Goal: Transaction & Acquisition: Purchase product/service

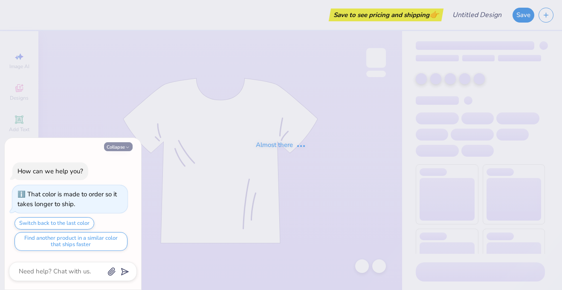
click at [119, 147] on button "Collapse" at bounding box center [118, 146] width 29 height 9
type textarea "x"
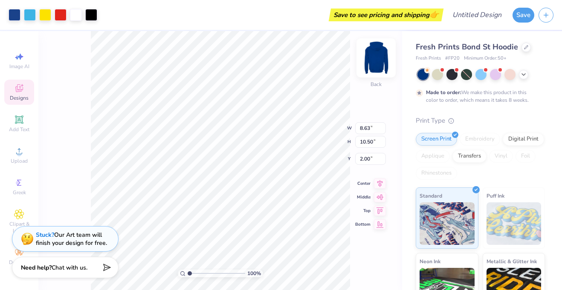
click at [381, 58] on img at bounding box center [376, 58] width 34 height 34
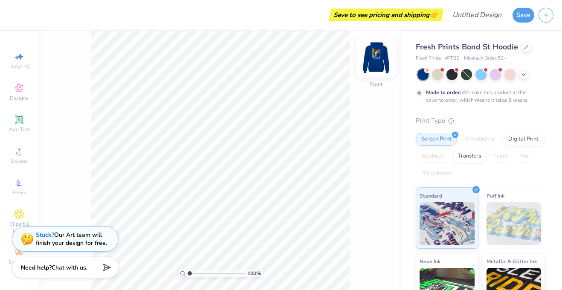
click at [375, 64] on img at bounding box center [376, 58] width 34 height 34
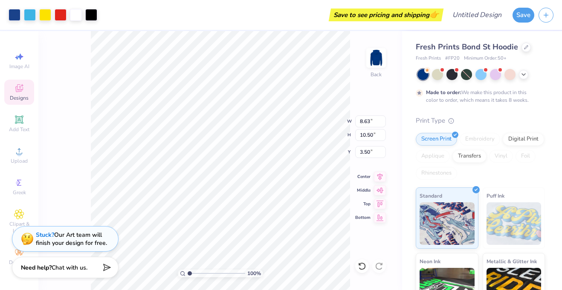
type input "3.50"
click at [369, 63] on img at bounding box center [376, 58] width 34 height 34
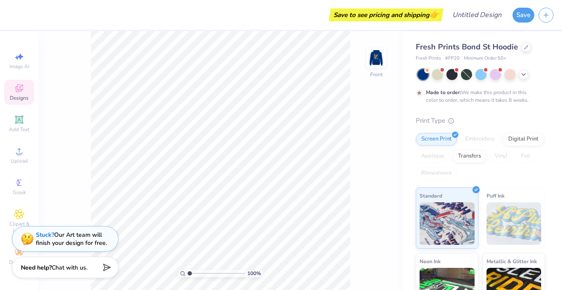
click at [18, 93] on div "Designs" at bounding box center [19, 92] width 30 height 25
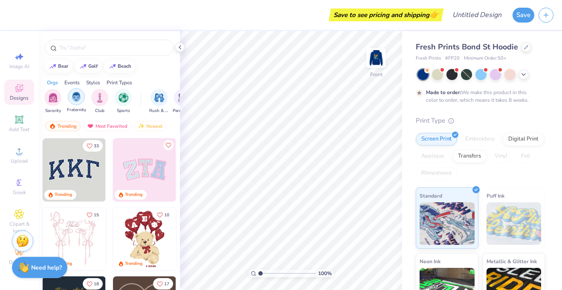
click at [76, 96] on img "filter for Fraternity" at bounding box center [76, 97] width 9 height 10
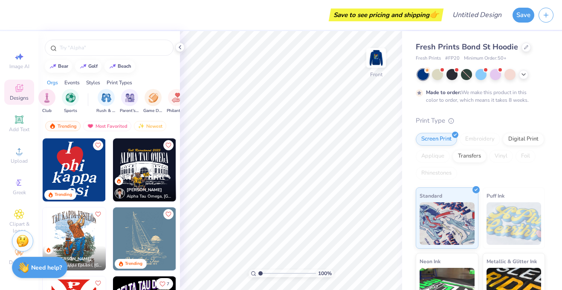
scroll to position [0, 53]
click at [107, 100] on img "filter for Rush & Bid" at bounding box center [106, 97] width 10 height 10
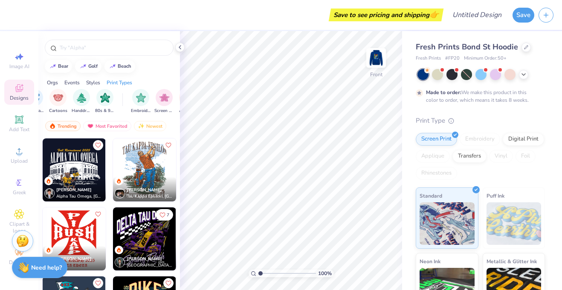
scroll to position [0, 618]
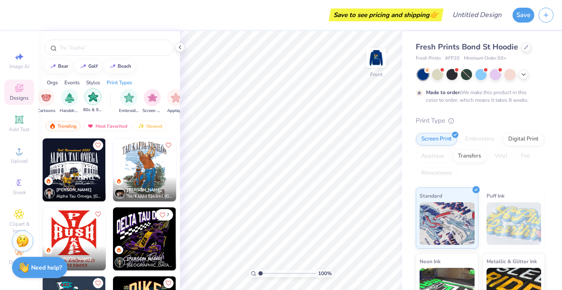
click at [95, 99] on img "filter for 80s & 90s" at bounding box center [93, 97] width 10 height 10
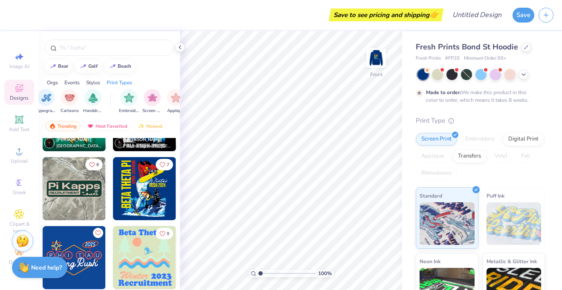
scroll to position [54, 0]
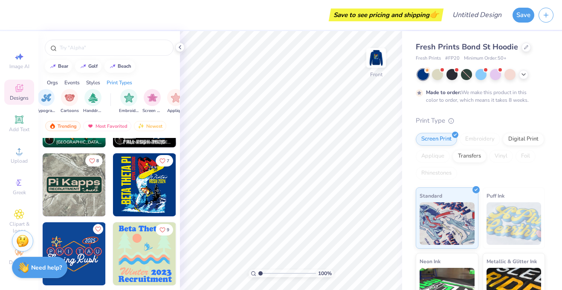
click at [145, 175] on img at bounding box center [144, 184] width 63 height 63
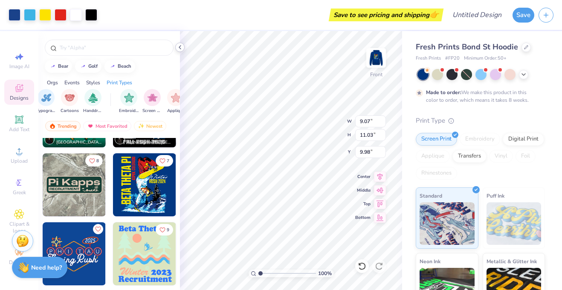
click at [179, 49] on icon at bounding box center [179, 47] width 7 height 7
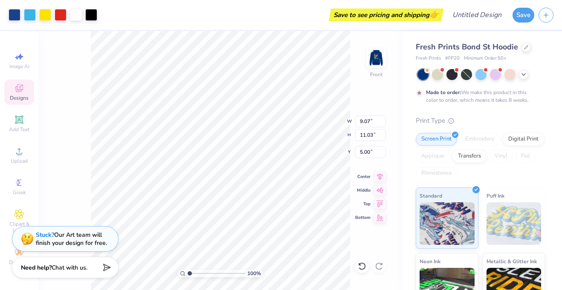
type input "5.00"
click at [526, 49] on div at bounding box center [525, 46] width 9 height 9
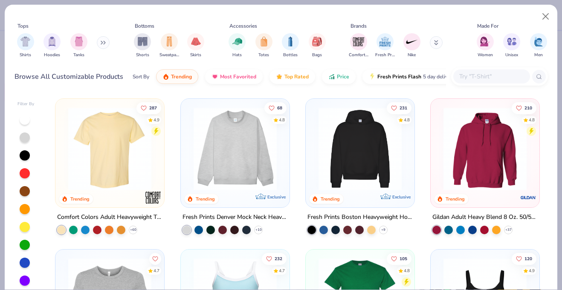
click at [126, 145] on img at bounding box center [110, 148] width 92 height 83
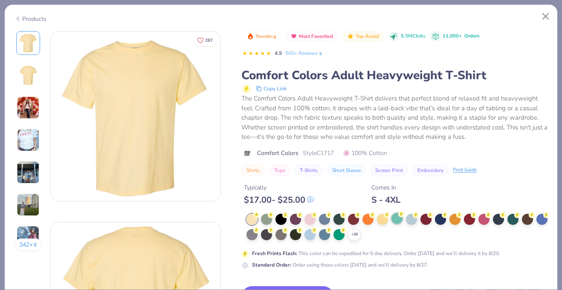
click at [396, 220] on div at bounding box center [396, 218] width 11 height 11
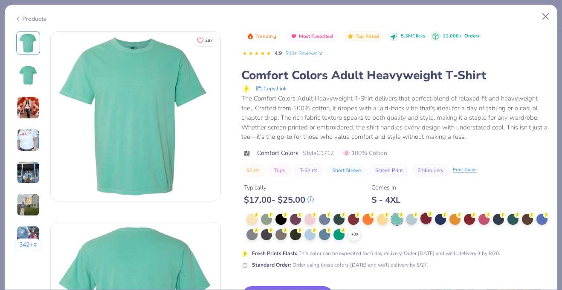
click at [428, 220] on div at bounding box center [425, 218] width 11 height 11
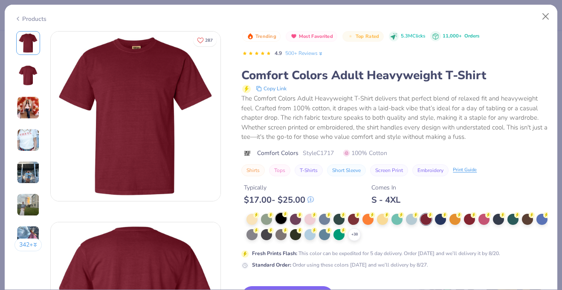
click at [281, 219] on div at bounding box center [280, 218] width 11 height 11
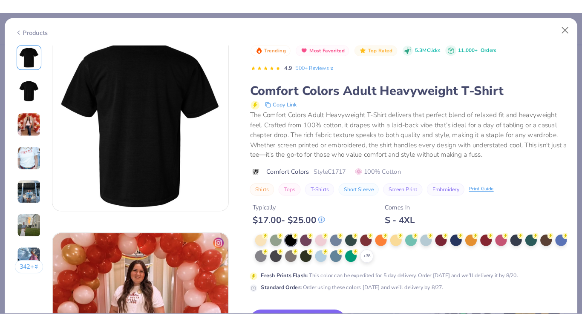
scroll to position [207, 0]
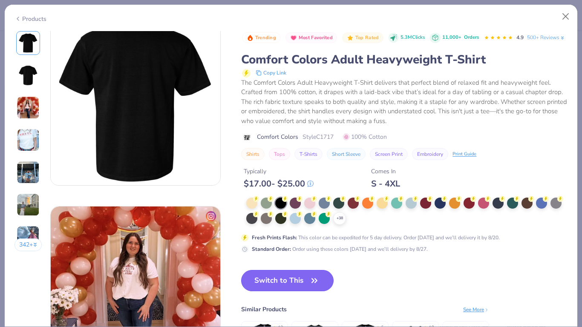
click at [306, 277] on button "Switch to This" at bounding box center [287, 280] width 92 height 21
click at [288, 280] on button "Switch to This" at bounding box center [287, 280] width 92 height 21
click at [561, 19] on button "Close" at bounding box center [566, 17] width 16 height 16
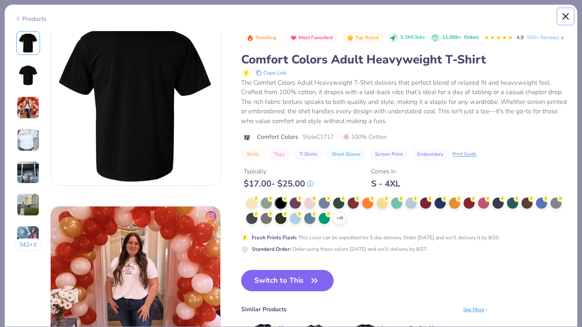
click at [561, 17] on button "Close" at bounding box center [566, 17] width 16 height 16
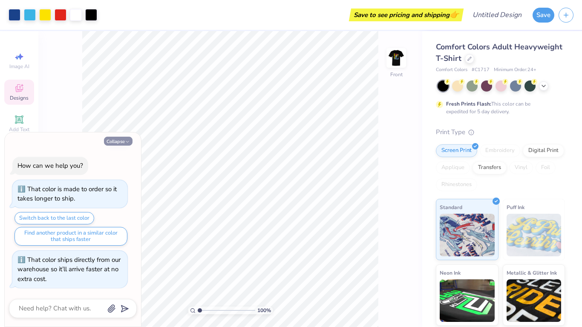
click at [120, 143] on button "Collapse" at bounding box center [118, 141] width 29 height 9
type textarea "x"
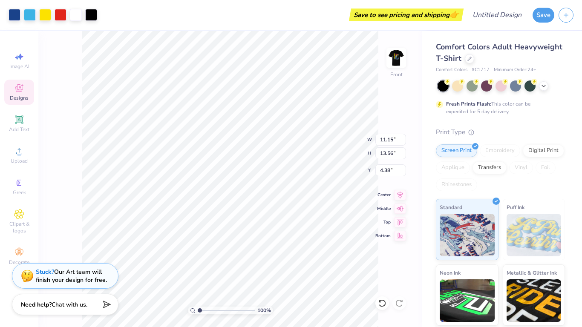
type input "11.15"
type input "13.56"
type input "3.00"
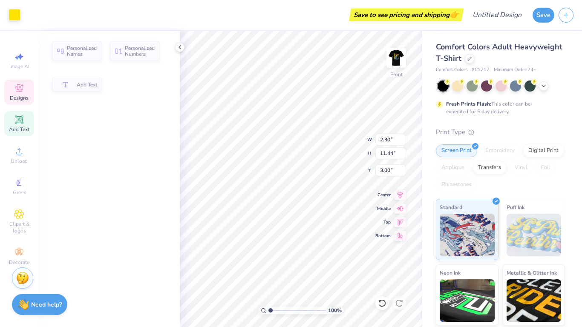
type input "2.30"
type input "11.44"
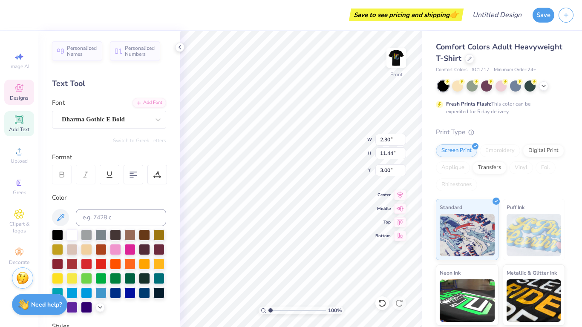
scroll to position [0, 2]
type textarea "PI KAPPA ALPHA"
type input "10.82"
type input "4.68"
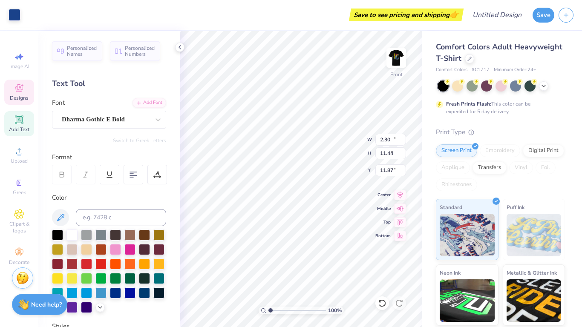
type input "11.87"
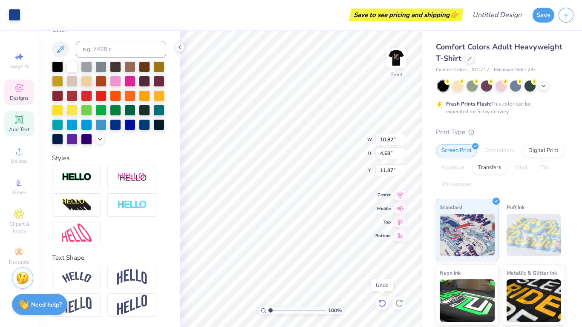
click at [382, 290] on icon at bounding box center [382, 303] width 9 height 9
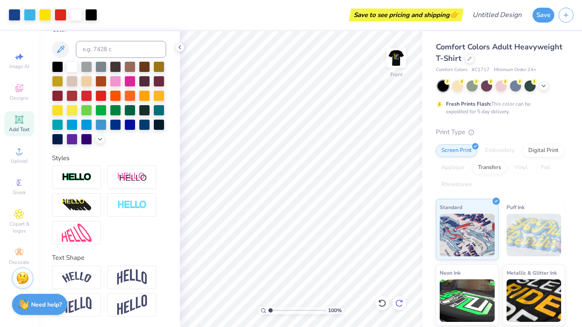
click at [398, 290] on icon at bounding box center [399, 303] width 9 height 9
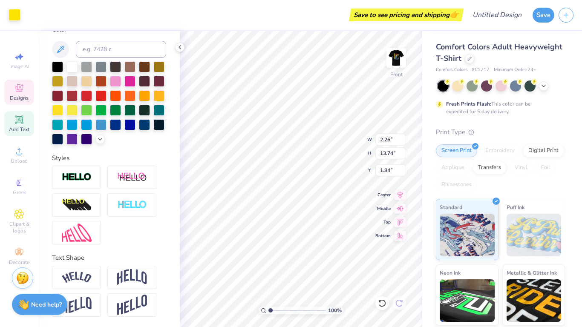
type input "2.26"
type input "13.74"
type input "1.81"
type input "1.93"
type input "11.74"
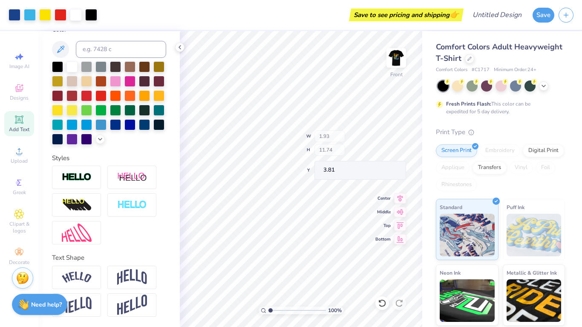
type input "3.00"
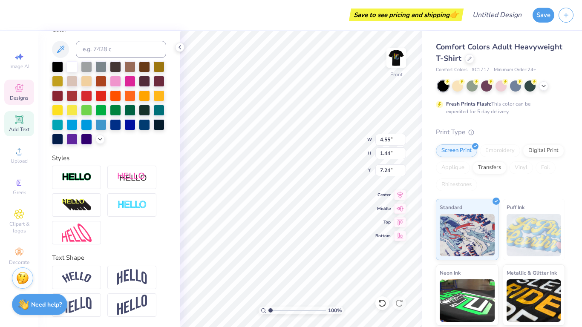
scroll to position [0, 0]
type textarea "Fall"
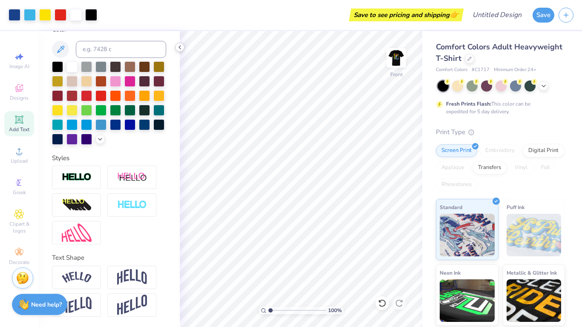
click at [181, 48] on icon at bounding box center [179, 47] width 7 height 7
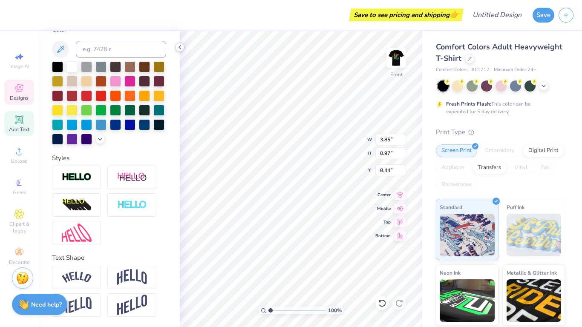
scroll to position [0, 1]
type textarea "RUSH 2025"
click at [178, 45] on icon at bounding box center [179, 47] width 7 height 7
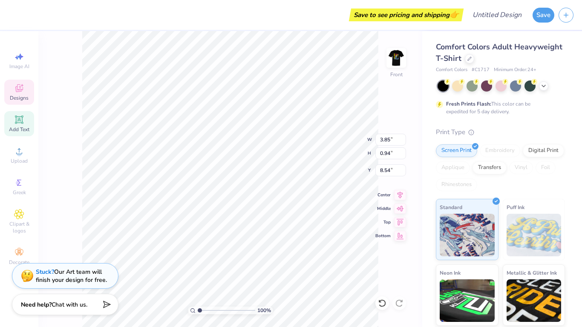
type input "0.94"
type input "8.54"
click at [77, 72] on div "100 % Front W 3.85 3.85 " H 0.94 0.94 " Y 8.54 8.54 " Center Middle Top Bottom" at bounding box center [230, 179] width 384 height 296
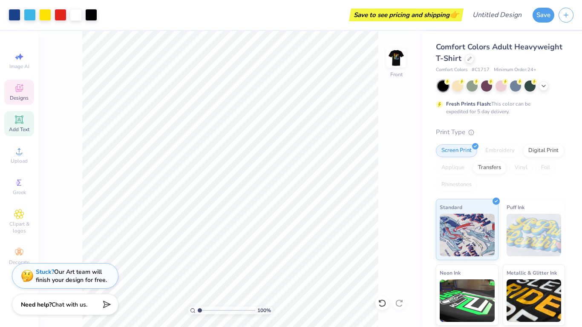
click at [18, 95] on span "Designs" at bounding box center [19, 98] width 19 height 7
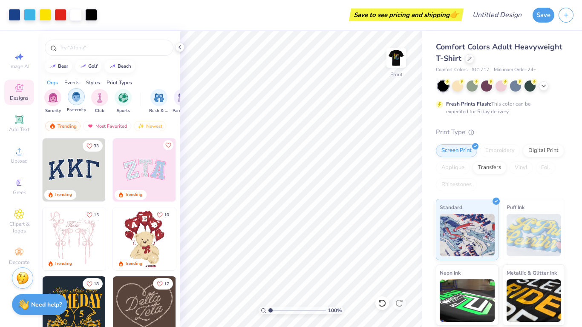
click at [75, 94] on img "filter for Fraternity" at bounding box center [76, 97] width 9 height 10
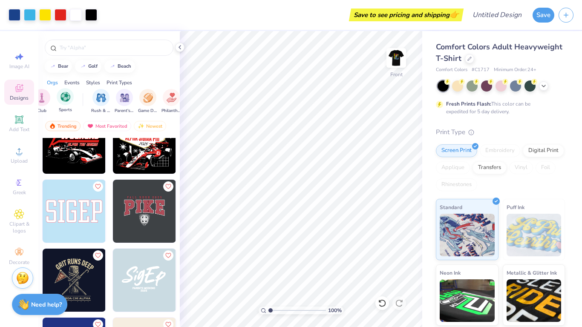
scroll to position [0, 58]
click at [102, 101] on div "filter for Rush & Bid" at bounding box center [100, 96] width 17 height 17
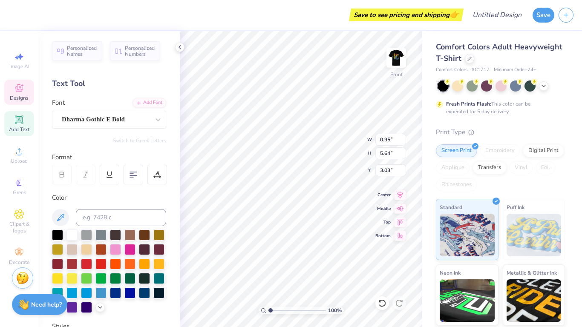
scroll to position [0, 0]
type textarea ","
type textarea "L"
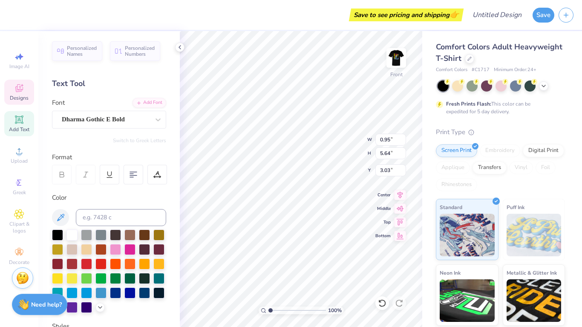
type textarea "UNC W"
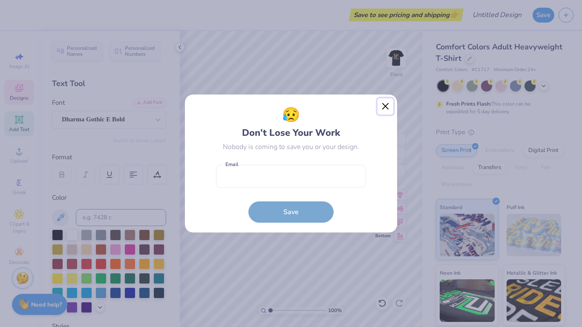
click at [387, 100] on button "Close" at bounding box center [386, 106] width 16 height 16
click at [387, 108] on div "😥 Don’t Lose Your Work Nobody is coming to save you or your design. Email is a …" at bounding box center [291, 163] width 582 height 327
click at [384, 105] on div "😥 Don’t Lose Your Work Nobody is coming to save you or your design. Email is a …" at bounding box center [291, 163] width 582 height 327
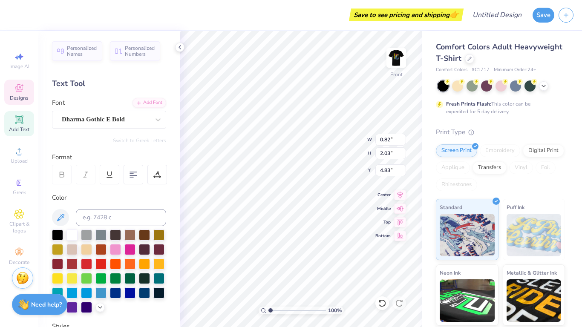
type input "0.82"
type input "2.03"
type input "4.83"
type textarea "UNC [GEOGRAPHIC_DATA]"
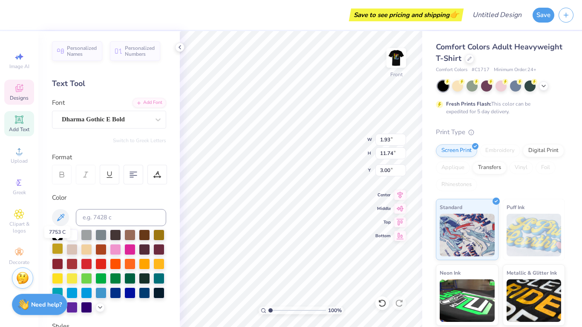
click at [59, 251] on div at bounding box center [57, 248] width 11 height 11
type input "3.85"
type input "0.94"
type input "8.54"
click at [55, 251] on div at bounding box center [57, 248] width 11 height 11
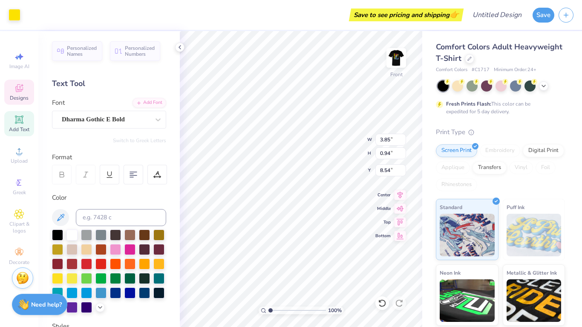
type input "6.72"
type input "3.98"
type input "4.36"
click at [15, 17] on div at bounding box center [15, 14] width 12 height 12
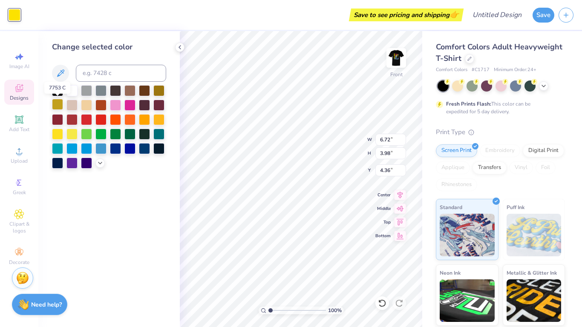
click at [59, 105] on div at bounding box center [57, 104] width 11 height 11
click at [73, 92] on div at bounding box center [71, 89] width 11 height 11
click at [89, 91] on div at bounding box center [86, 89] width 11 height 11
click at [158, 121] on div at bounding box center [158, 118] width 11 height 11
click at [60, 134] on div at bounding box center [57, 133] width 11 height 11
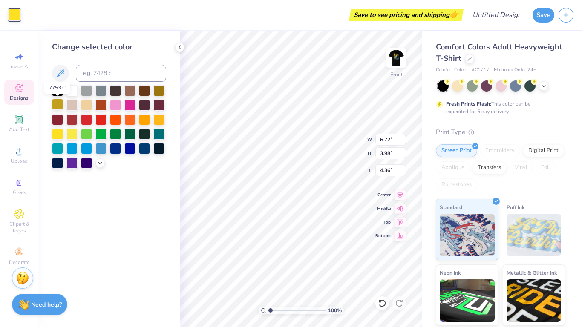
click at [55, 104] on div at bounding box center [57, 104] width 11 height 11
click at [178, 47] on icon at bounding box center [179, 47] width 7 height 7
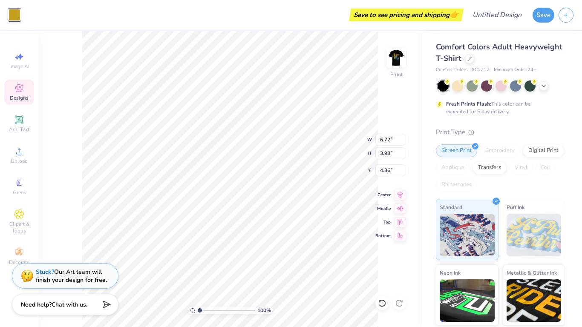
click at [80, 59] on div "100 % Front W 6.72 6.72 " H 3.98 3.98 " Y 4.36 4.36 " Center Middle Top Bottom" at bounding box center [230, 179] width 384 height 296
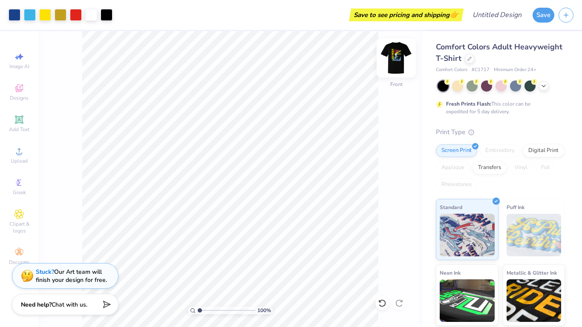
click at [397, 56] on img at bounding box center [396, 58] width 34 height 34
click at [390, 61] on img at bounding box center [396, 58] width 34 height 34
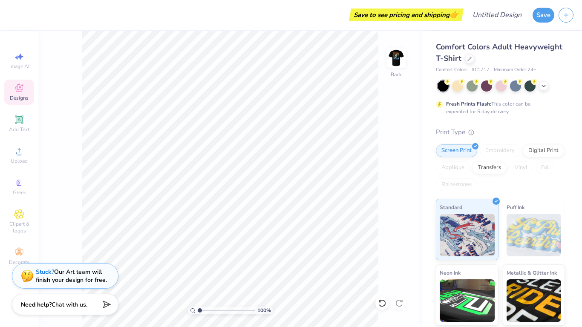
click at [17, 100] on span "Designs" at bounding box center [19, 98] width 19 height 7
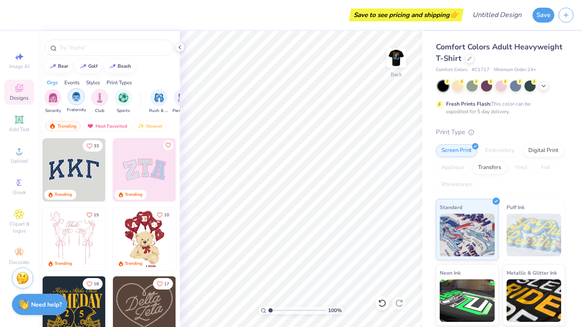
click at [72, 102] on img "filter for Fraternity" at bounding box center [76, 97] width 9 height 10
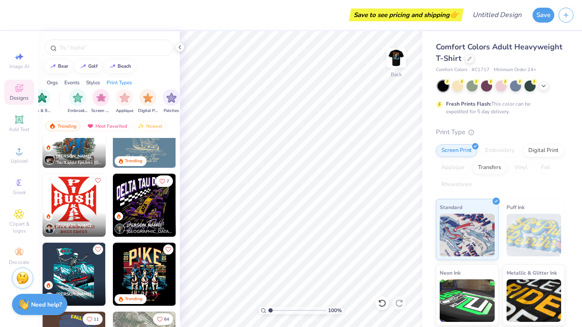
scroll to position [0, 668]
click at [77, 96] on img "filter for Embroidery" at bounding box center [79, 97] width 10 height 10
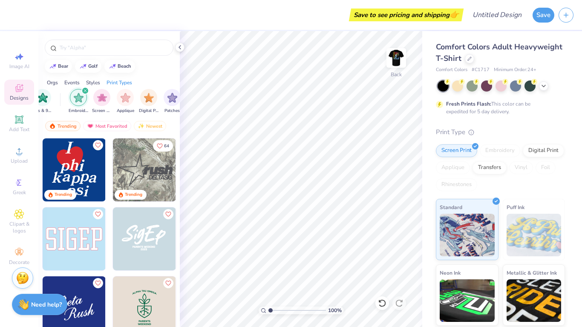
click at [84, 91] on icon "filter for Embroidery" at bounding box center [85, 90] width 3 height 3
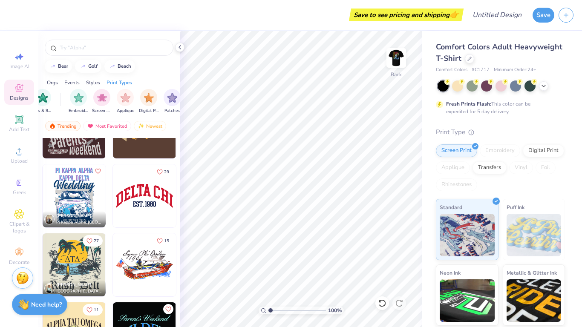
scroll to position [1365, 0]
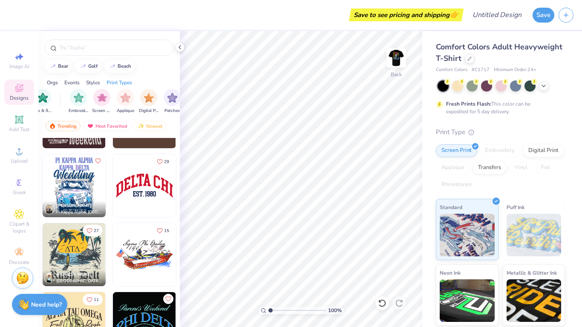
click at [136, 177] on img at bounding box center [144, 185] width 63 height 63
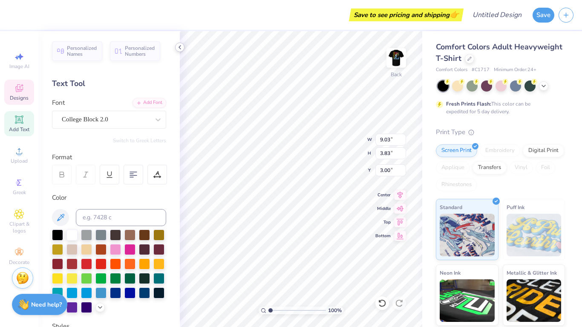
click at [180, 49] on polyline at bounding box center [180, 47] width 2 height 3
type textarea "D"
type textarea "P"
type textarea "PIKE"
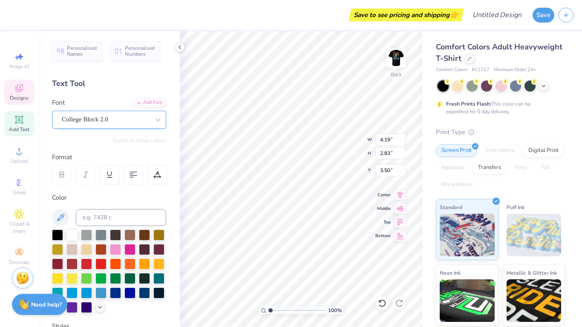
click at [96, 118] on div "College Block 2.0" at bounding box center [106, 119] width 90 height 13
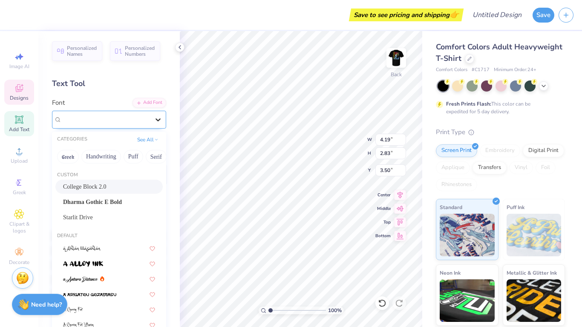
click at [159, 120] on icon at bounding box center [158, 120] width 9 height 9
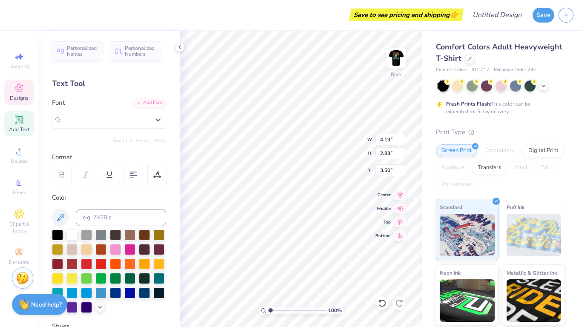
scroll to position [168, 0]
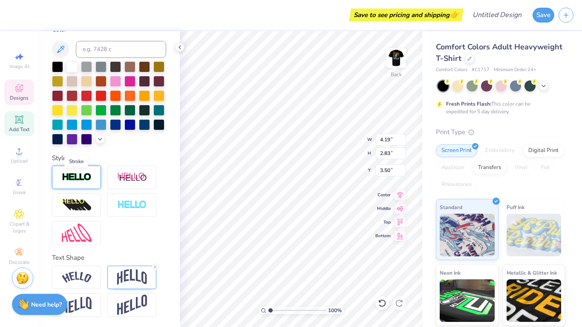
click at [85, 181] on img at bounding box center [77, 178] width 30 height 10
type input "4.22"
type input "2.86"
type input "3.49"
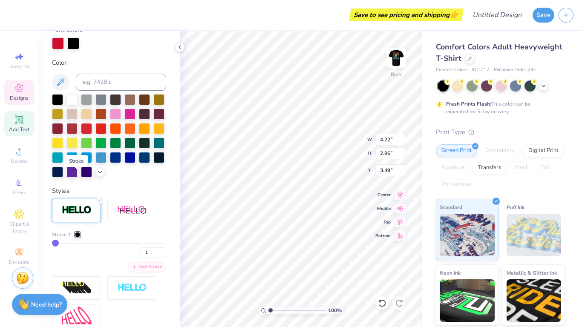
scroll to position [202, 0]
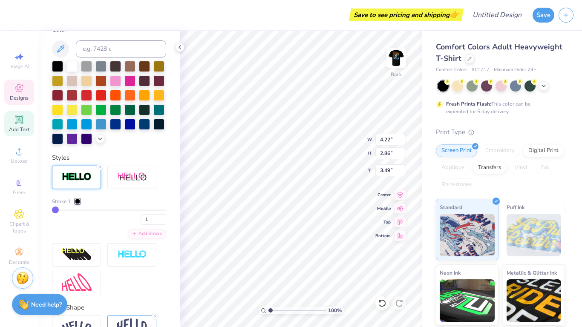
type input "2"
type input "3"
type input "4"
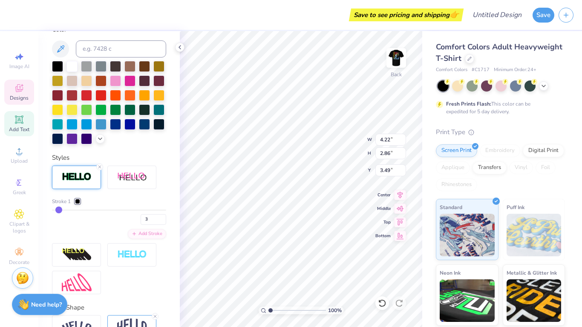
type input "4"
type input "6"
type input "7"
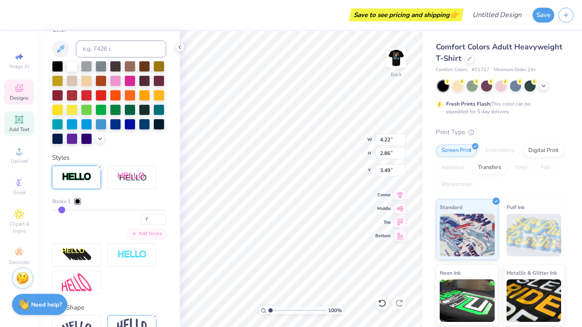
type input "8"
type input "9"
type input "10"
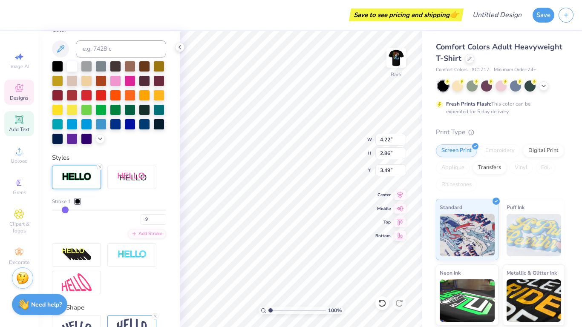
type input "10"
type input "12"
type input "13"
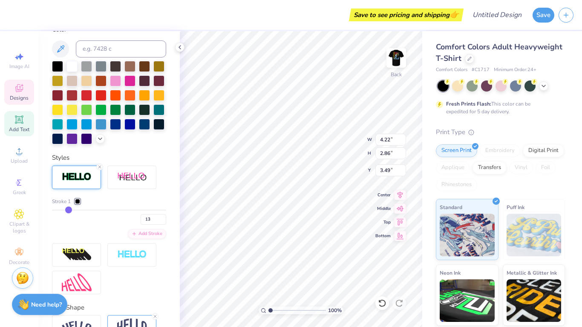
type input "14"
type input "15"
type input "16"
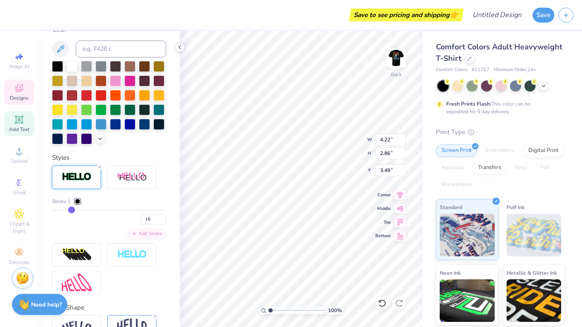
type input "16"
type input "17"
type input "18"
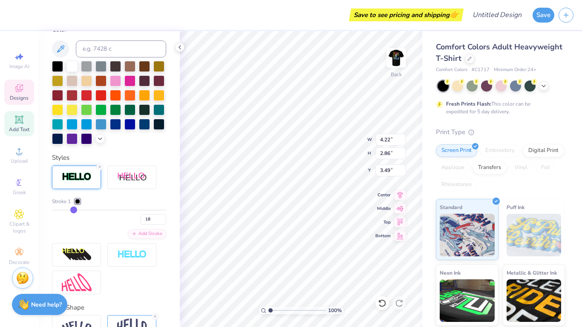
type input "19"
type input "20"
type input "21"
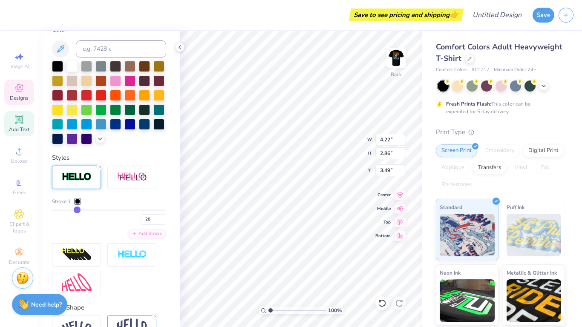
type input "21"
type input "22"
type input "23"
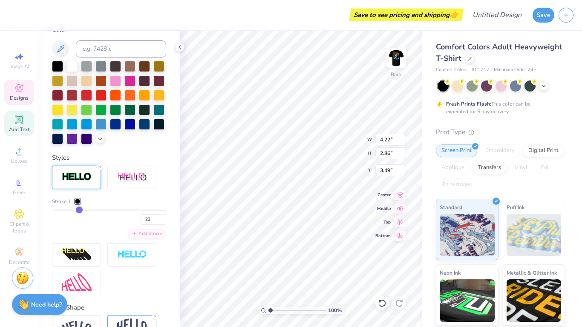
drag, startPoint x: 53, startPoint y: 211, endPoint x: 79, endPoint y: 212, distance: 25.6
type input "23"
click at [79, 211] on input "range" at bounding box center [109, 210] width 114 height 1
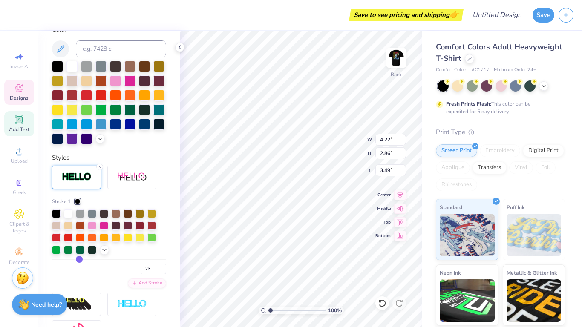
type input "4.87"
type input "3.51"
type input "3.16"
click at [66, 213] on div at bounding box center [68, 213] width 9 height 9
click at [116, 202] on div "Stroke 1" at bounding box center [109, 202] width 114 height 8
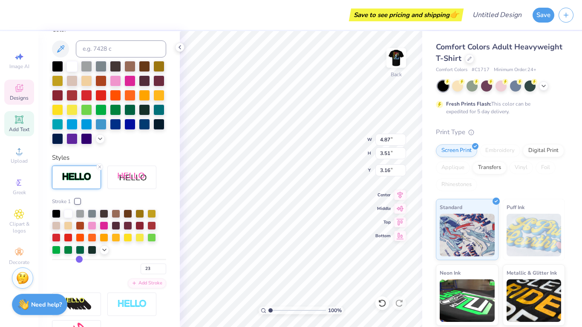
type input "22"
type input "21"
type input "18"
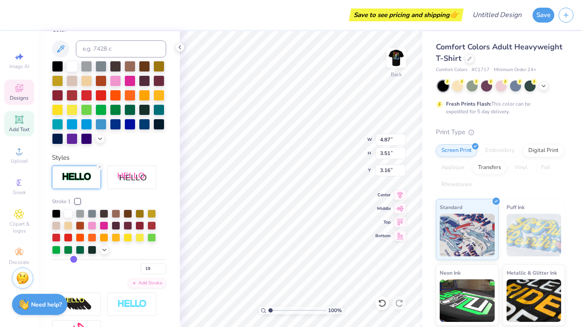
type input "18"
type input "17"
type input "16"
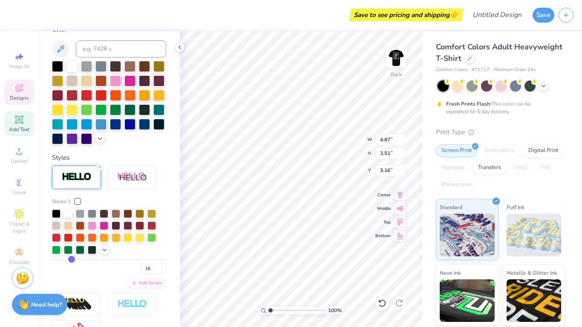
type input "15"
type input "14"
type input "13"
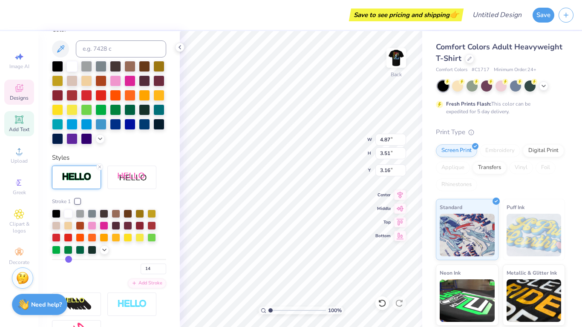
type input "13"
type input "12"
type input "9"
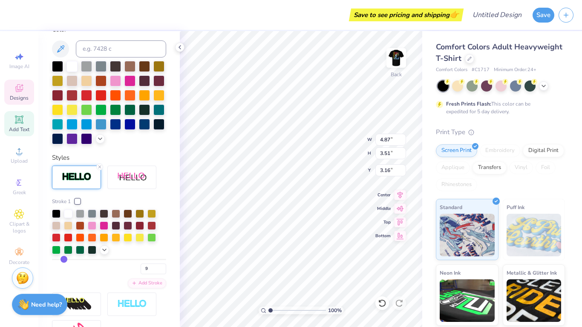
type input "8"
type input "7"
type input "3"
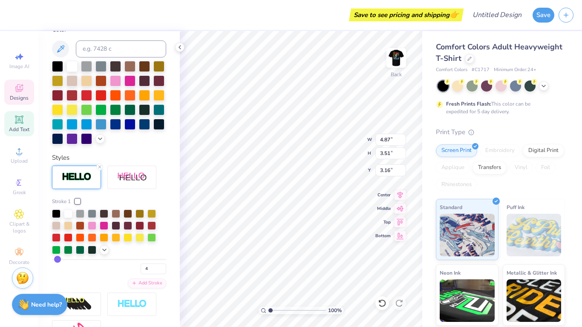
type input "3"
type input "2"
type input "1"
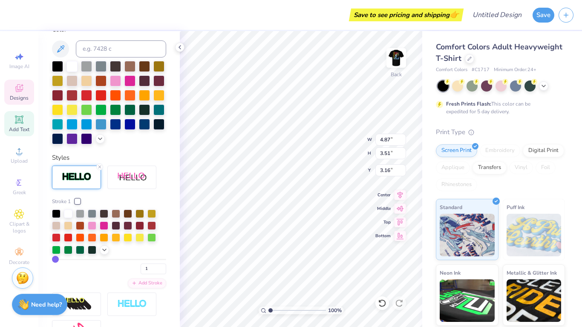
type input "4.22"
type input "2.86"
type input "3.49"
click at [125, 249] on div at bounding box center [109, 232] width 114 height 45
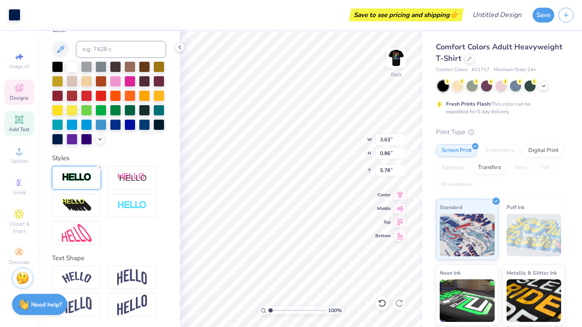
type input "3.65"
type input "0.88"
click at [90, 176] on img at bounding box center [77, 178] width 30 height 10
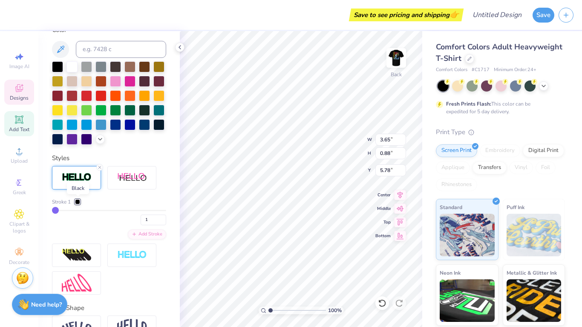
click at [78, 201] on div at bounding box center [77, 201] width 5 height 5
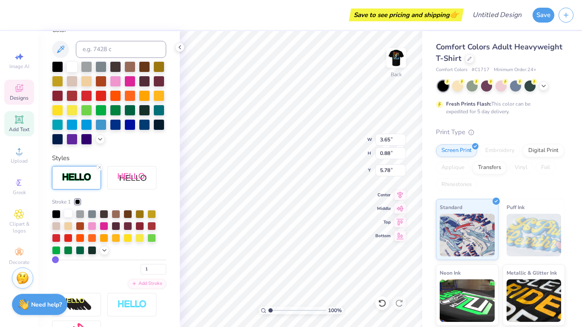
click at [69, 213] on div at bounding box center [68, 213] width 9 height 9
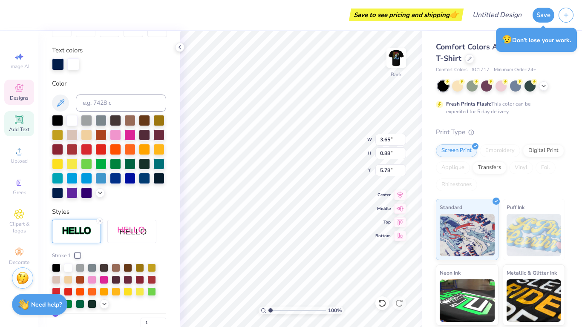
scroll to position [148, 0]
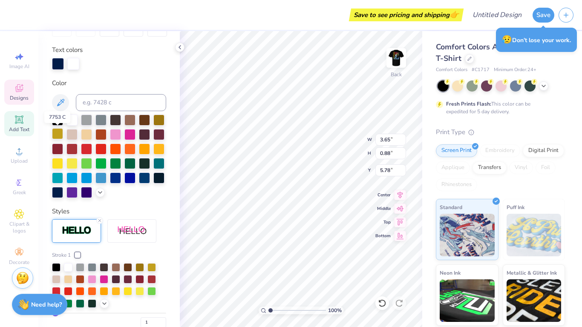
type textarea "est. 1868"
click at [59, 134] on div at bounding box center [57, 133] width 11 height 11
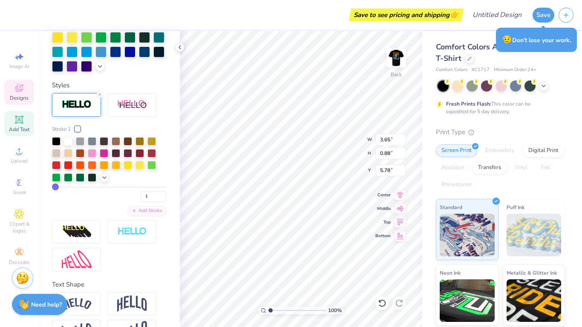
scroll to position [275, 0]
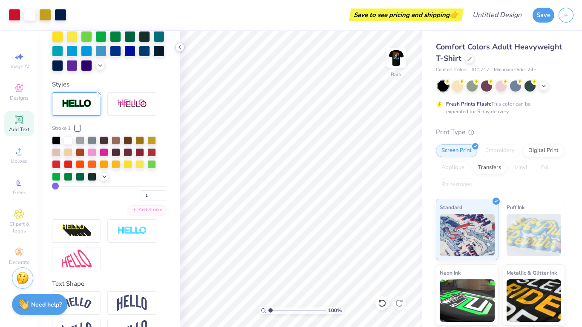
click at [180, 48] on icon at bounding box center [179, 47] width 7 height 7
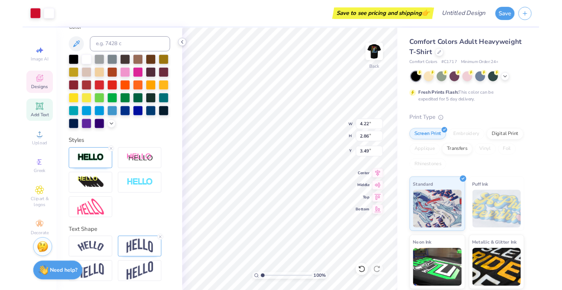
scroll to position [201, 0]
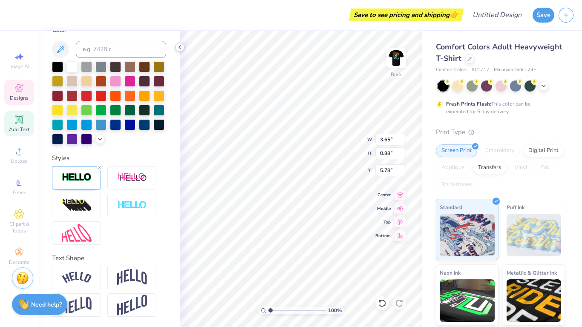
type input "3.65"
type input "0.88"
type input "5.78"
type input "2.90"
type input "0.70"
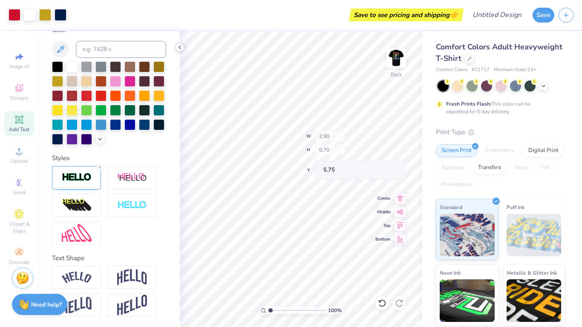
type input "6.00"
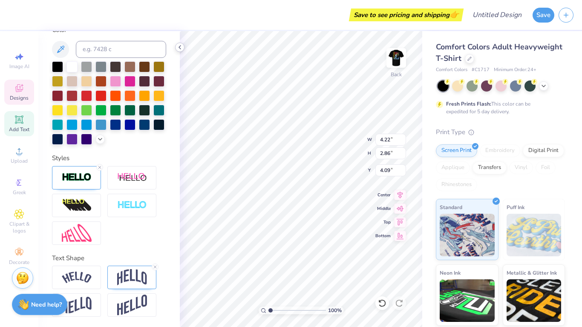
type input "4.09"
type input "2.83"
type input "1.91"
type input "5.03"
type input "2.90"
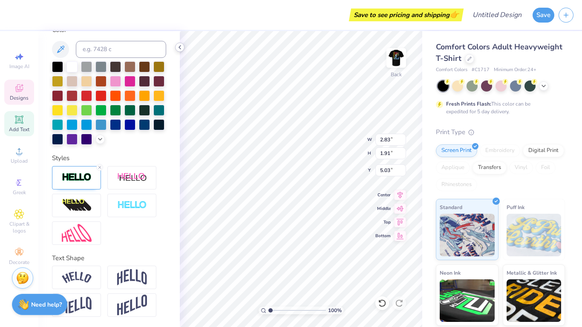
type input "0.70"
type input "5.27"
type input "2.14"
type input "0.51"
type input "5.46"
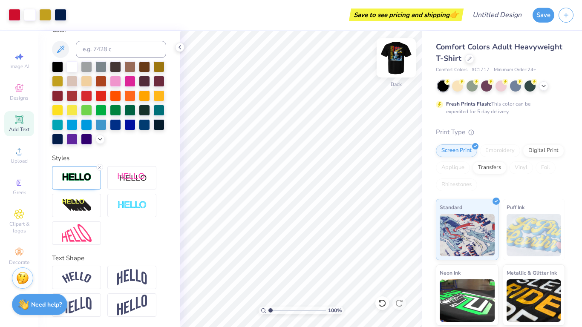
click at [396, 63] on img at bounding box center [396, 58] width 34 height 34
click at [396, 59] on img at bounding box center [396, 58] width 34 height 34
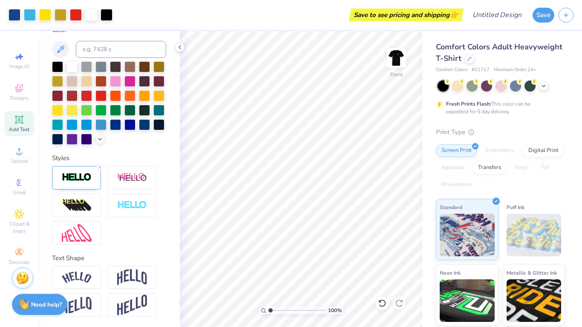
click at [396, 59] on img at bounding box center [396, 57] width 17 height 17
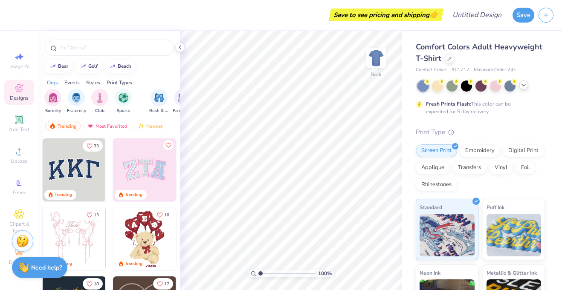
click at [522, 88] on icon at bounding box center [523, 85] width 7 height 7
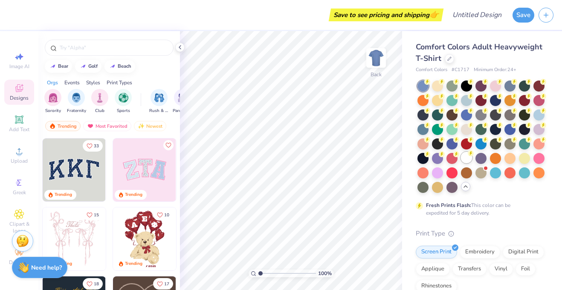
click at [465, 161] on div at bounding box center [466, 157] width 11 height 11
click at [372, 63] on img at bounding box center [376, 58] width 34 height 34
click at [77, 100] on img "filter for Fraternity" at bounding box center [76, 97] width 9 height 10
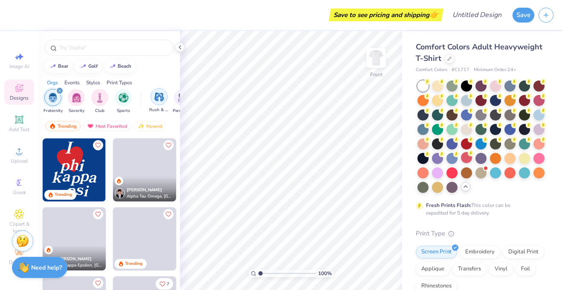
click at [159, 101] on img "filter for Rush & Bid" at bounding box center [159, 97] width 10 height 10
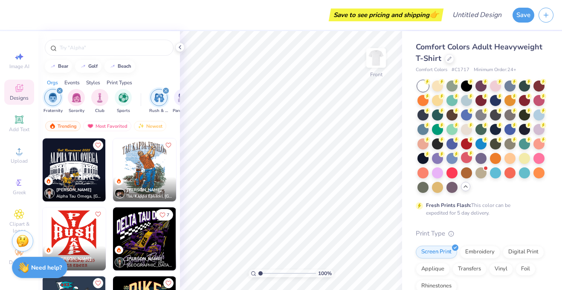
click at [140, 169] on img at bounding box center [144, 170] width 63 height 63
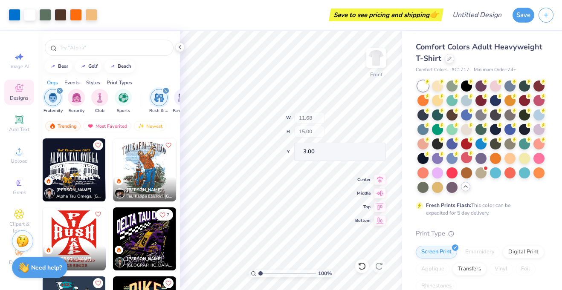
click at [180, 47] on icon at bounding box center [179, 47] width 7 height 7
click at [179, 46] on div at bounding box center [109, 45] width 142 height 29
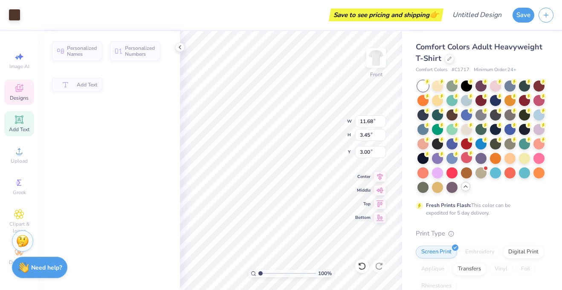
type input "3.45"
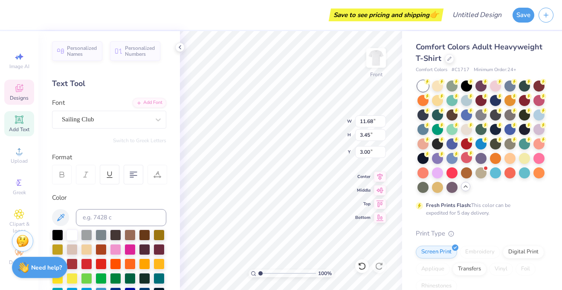
type textarea "T"
type textarea "PI KAPPA ALPHA"
click at [179, 49] on icon at bounding box center [179, 47] width 7 height 7
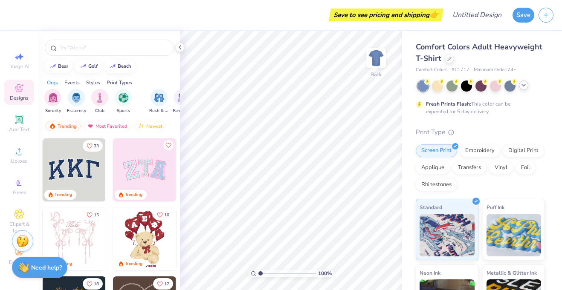
click at [526, 87] on icon at bounding box center [523, 85] width 7 height 7
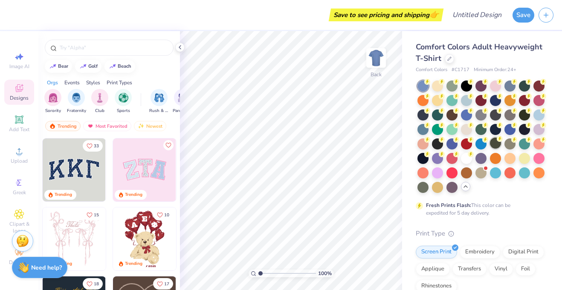
click at [467, 155] on div at bounding box center [466, 158] width 11 height 11
click at [467, 187] on polyline at bounding box center [465, 187] width 3 height 2
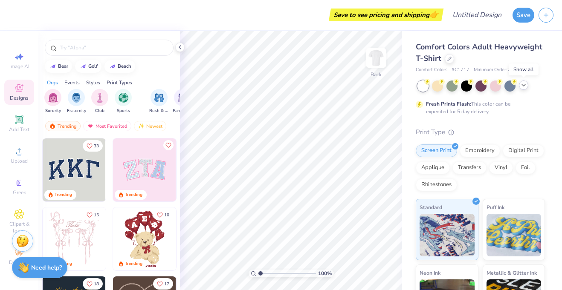
click at [467, 187] on div "Screen Print Embroidery Digital Print Applique Transfers Vinyl Foil Rhinestones" at bounding box center [480, 167] width 129 height 47
click at [75, 95] on img "filter for Fraternity" at bounding box center [76, 97] width 9 height 10
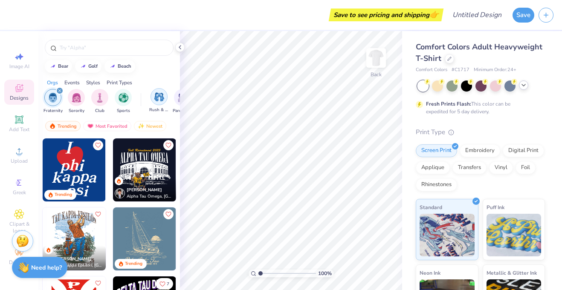
click at [158, 101] on img "filter for Rush & Bid" at bounding box center [159, 97] width 10 height 10
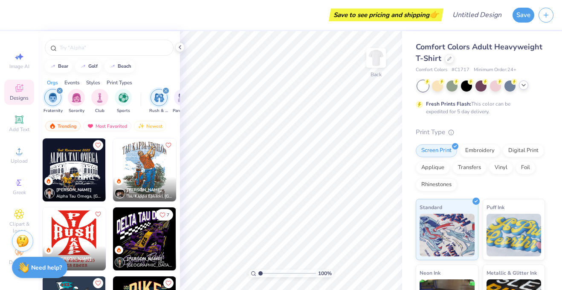
click at [147, 148] on img at bounding box center [144, 170] width 63 height 63
